Goal: Transaction & Acquisition: Book appointment/travel/reservation

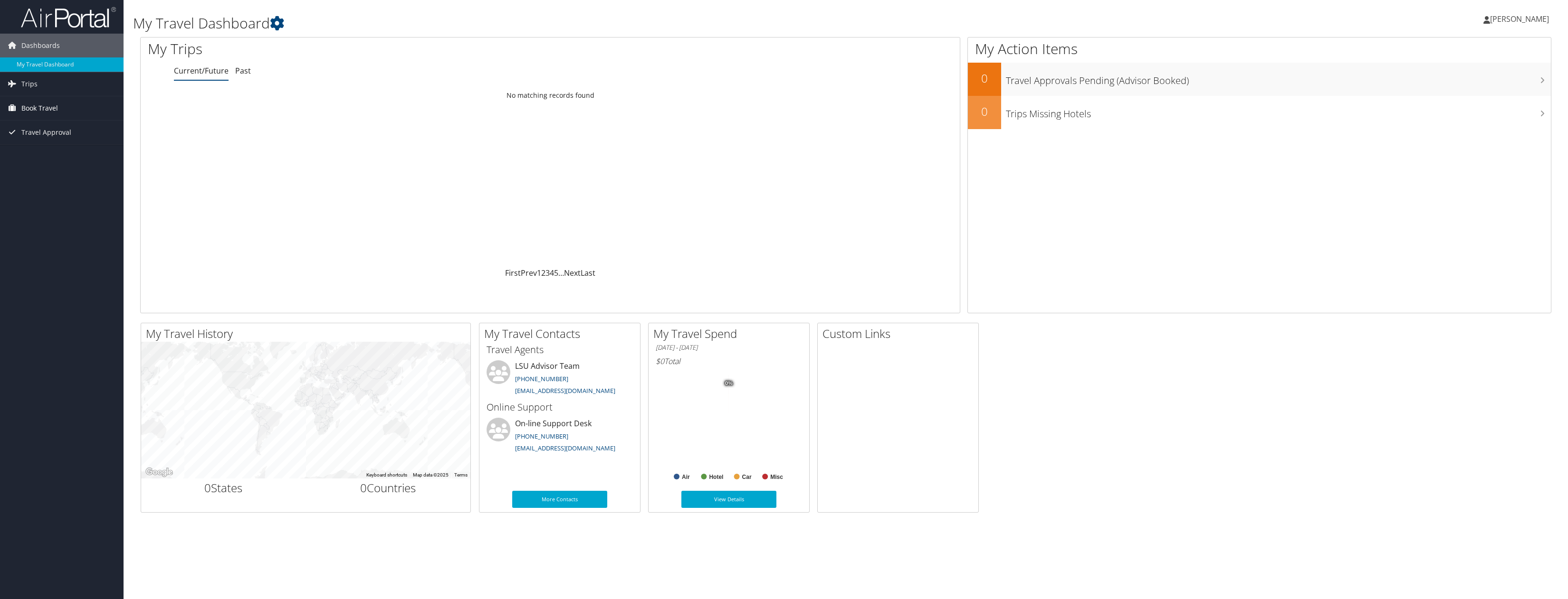
click at [43, 106] on span "Book Travel" at bounding box center [39, 108] width 37 height 24
click at [37, 128] on link "Approval Request (Beta)" at bounding box center [62, 127] width 123 height 14
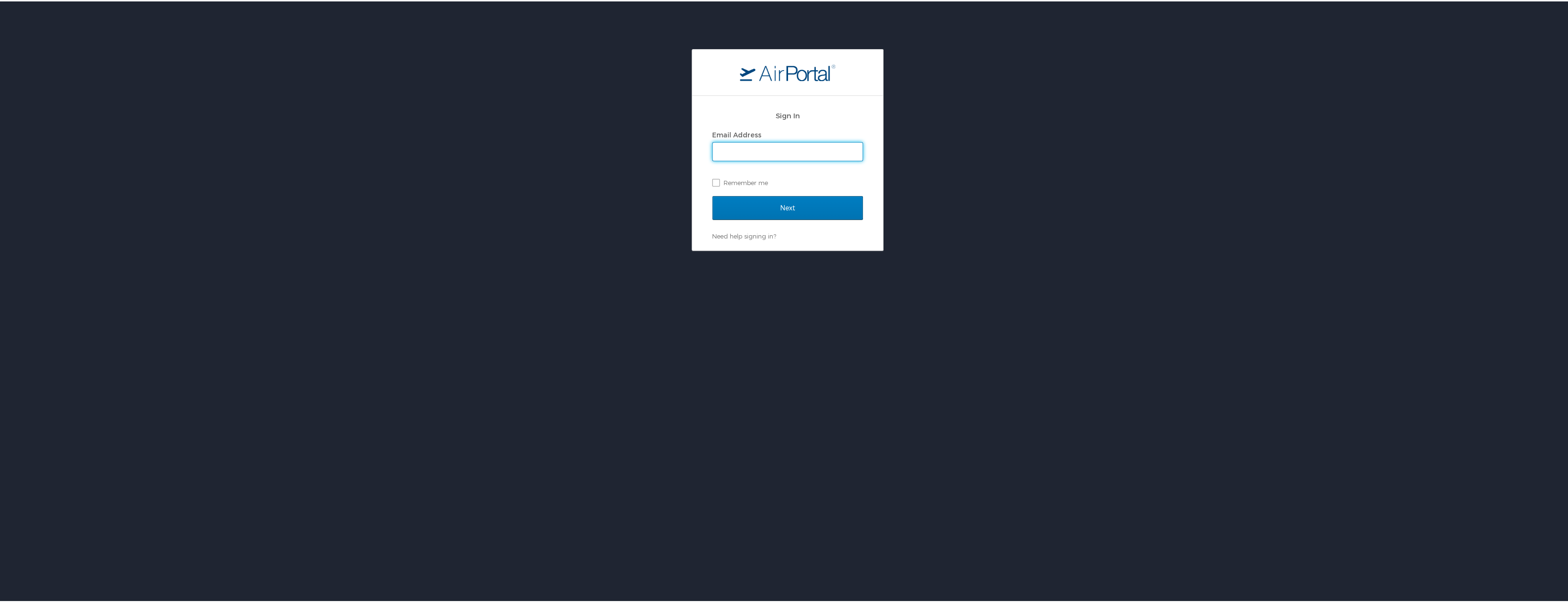
click at [777, 148] on input "Email Address" at bounding box center [787, 150] width 150 height 18
type input "foghazian@lsu.edu"
click at [781, 203] on input "Next" at bounding box center [787, 206] width 151 height 24
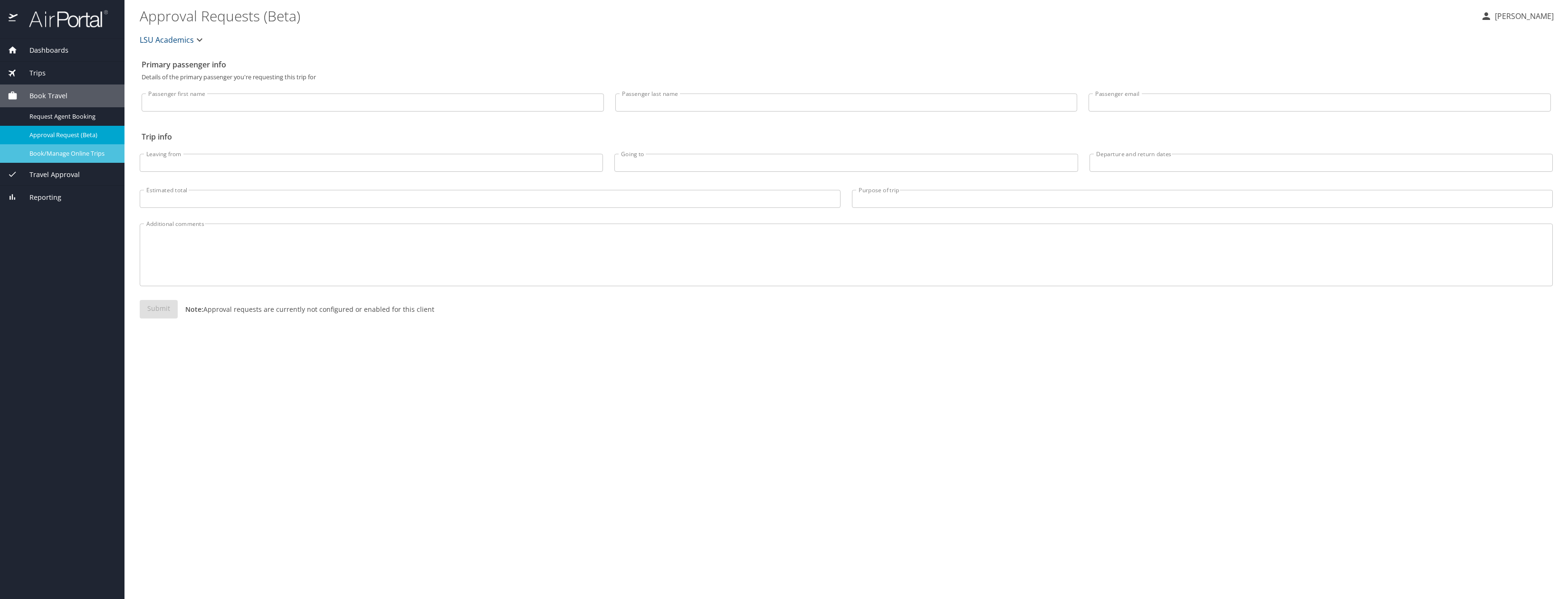
click at [80, 154] on span "Book/Manage Online Trips" at bounding box center [71, 154] width 84 height 9
